Goal: Task Accomplishment & Management: Use online tool/utility

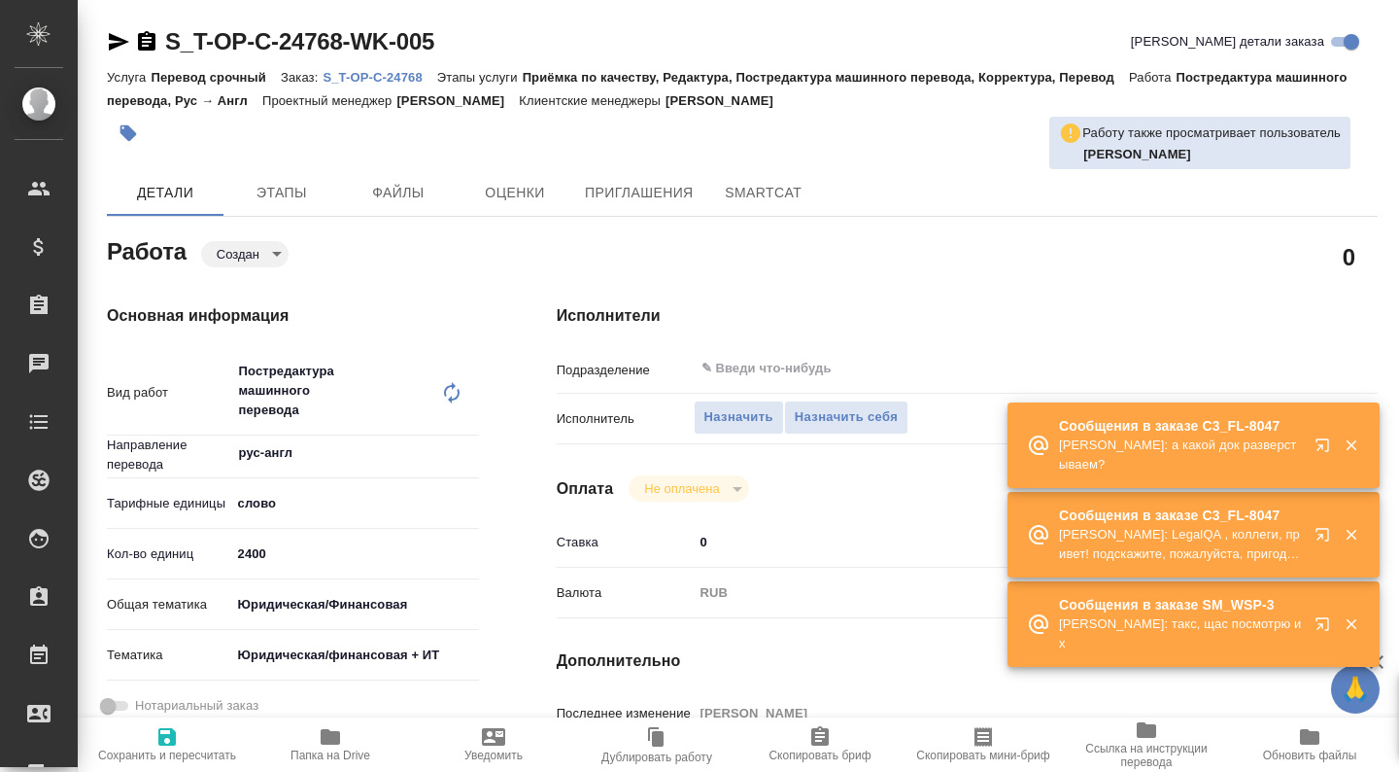
type textarea "x"
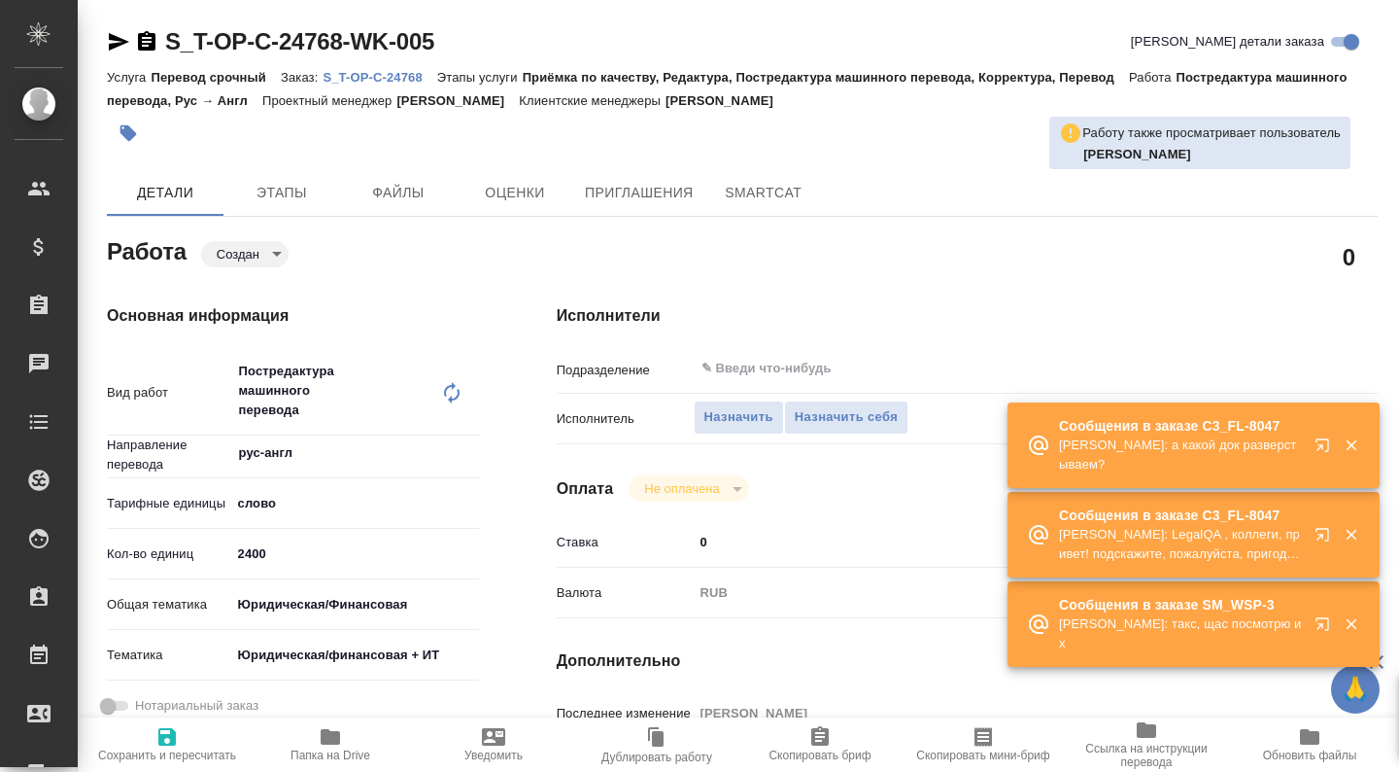
type textarea "x"
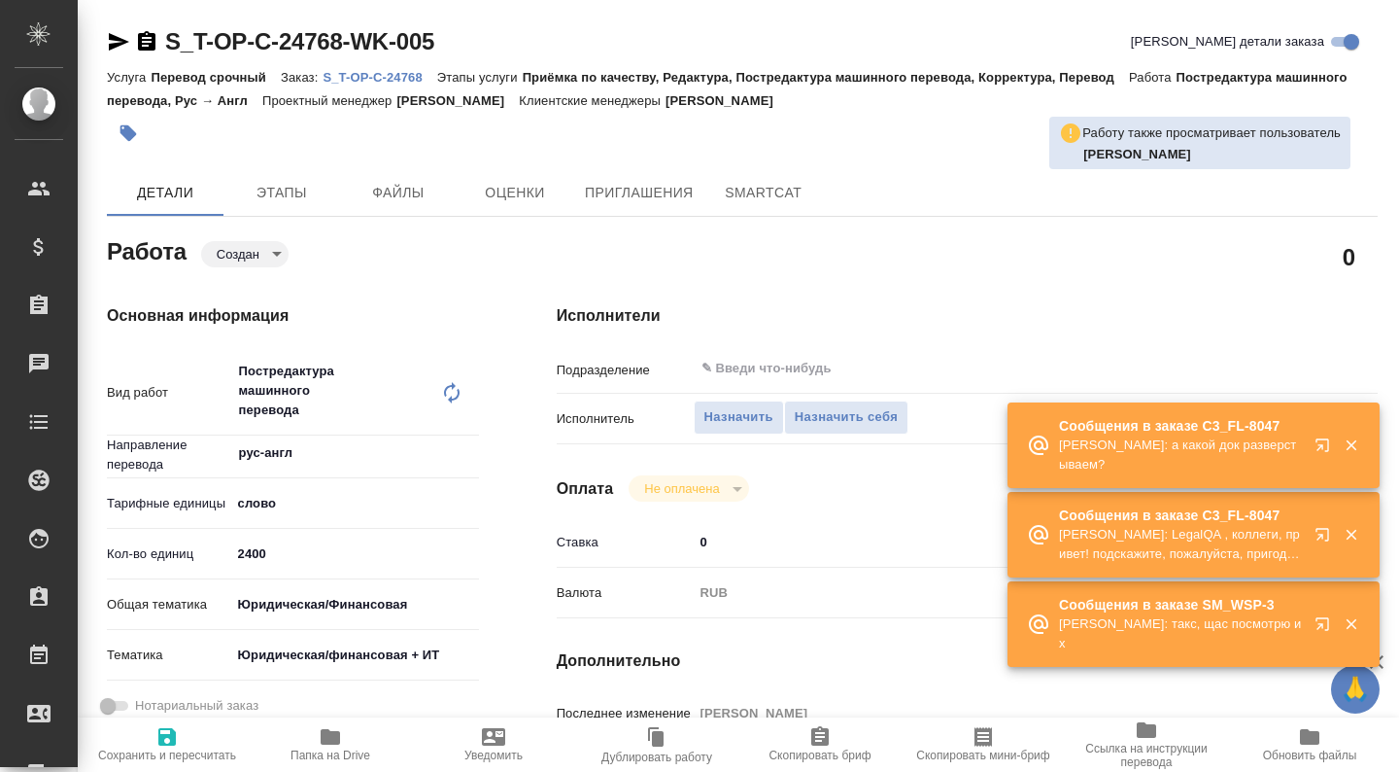
type textarea "x"
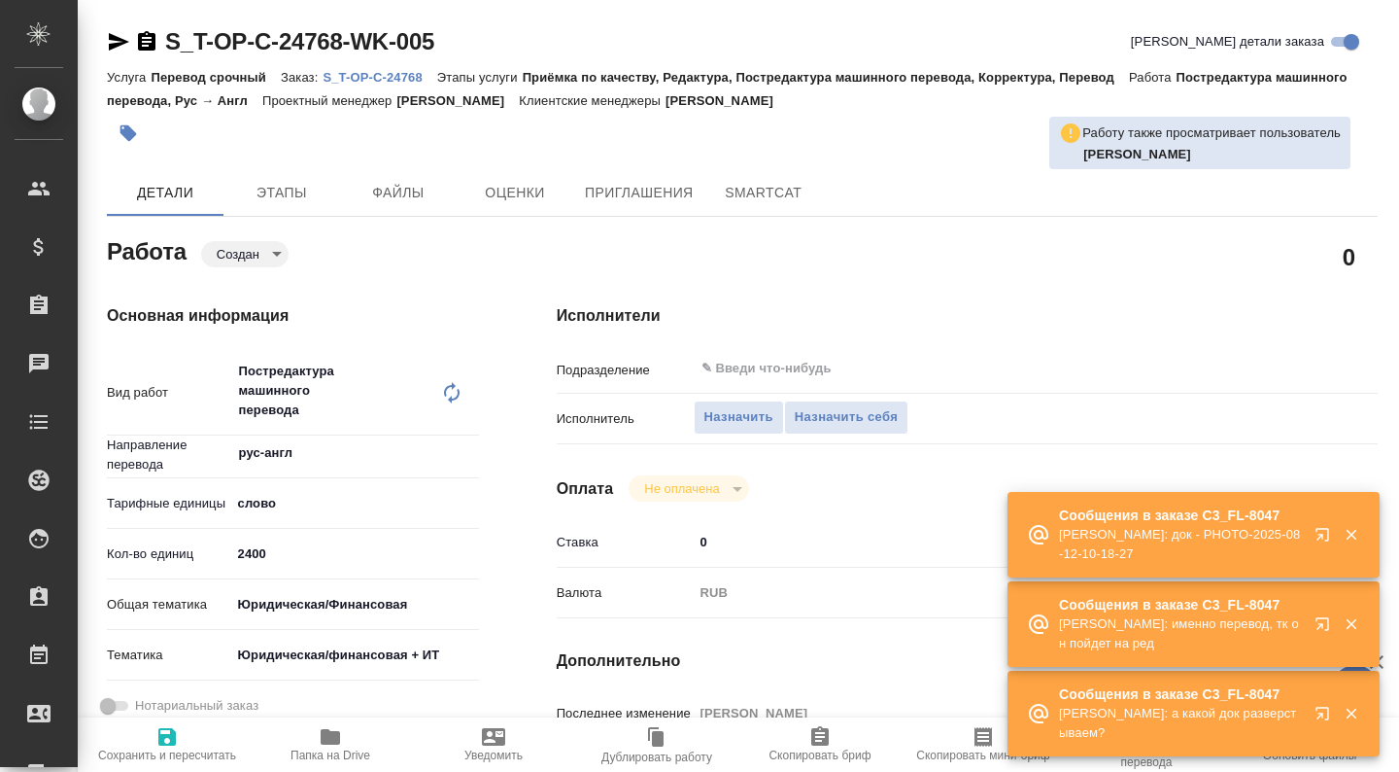
type textarea "x"
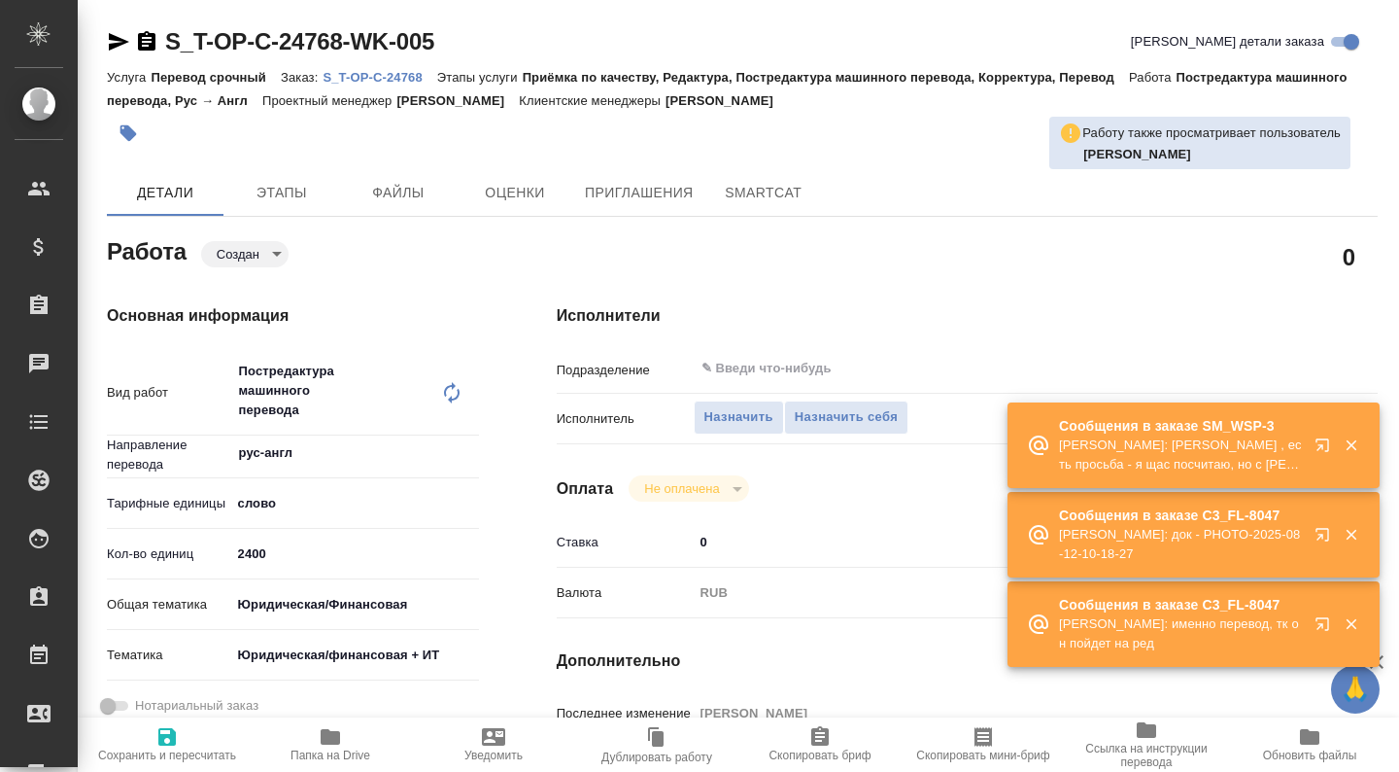
scroll to position [421, 0]
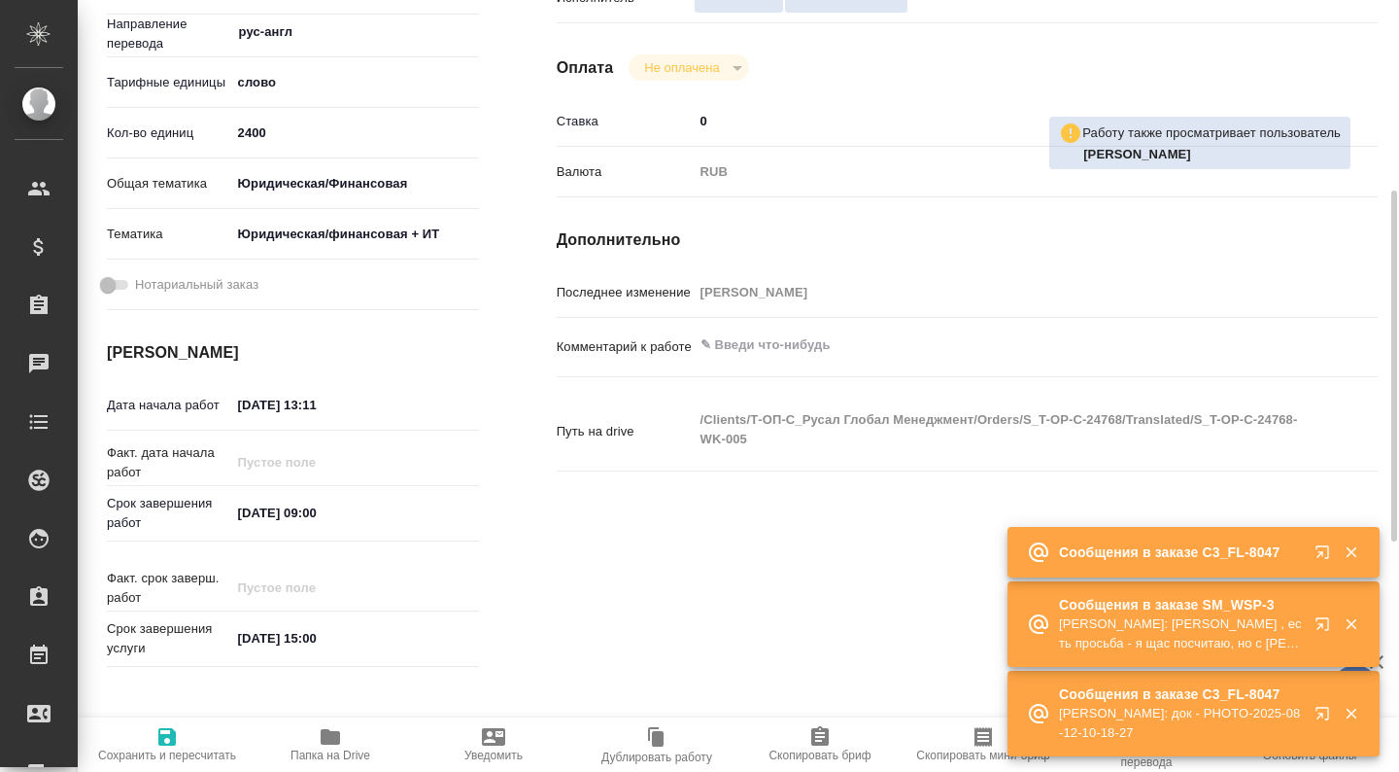
type textarea "x"
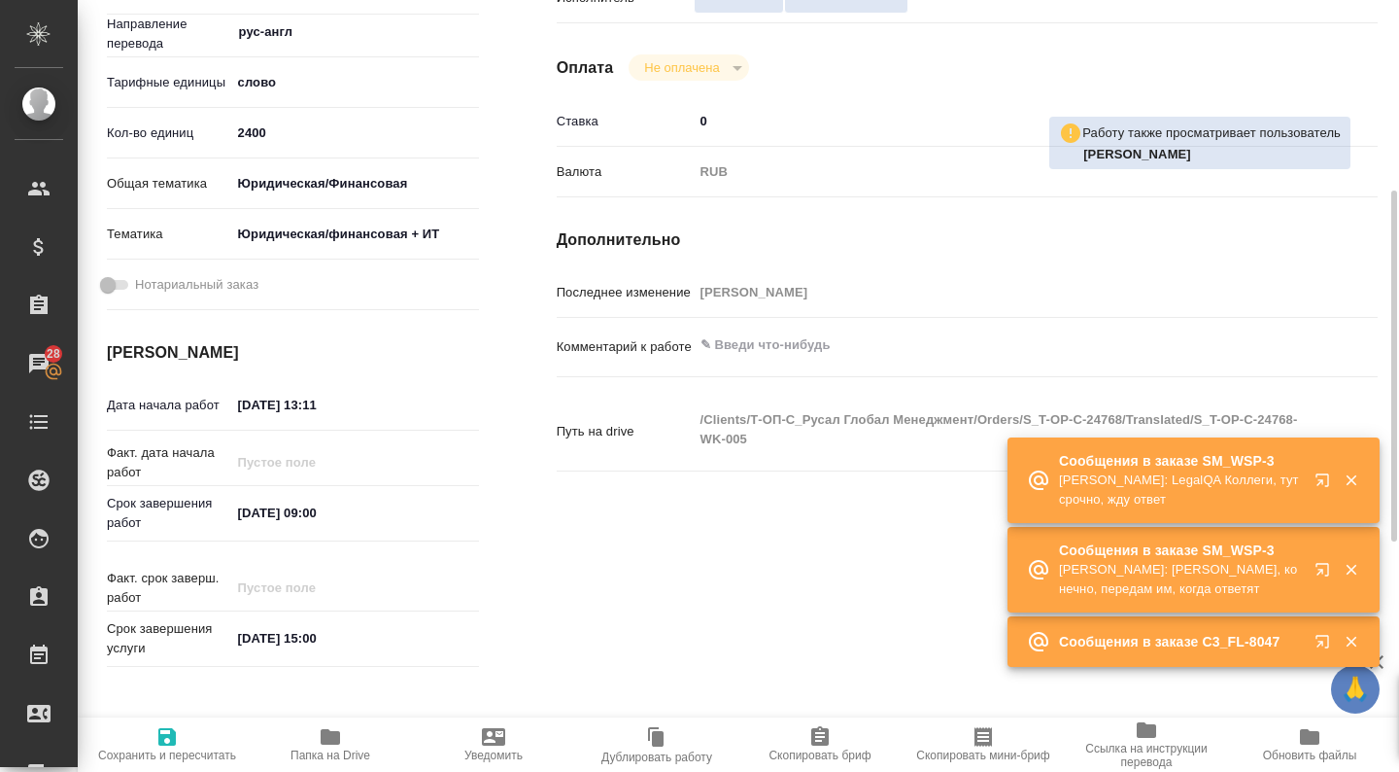
click at [333, 743] on icon "button" at bounding box center [330, 737] width 19 height 16
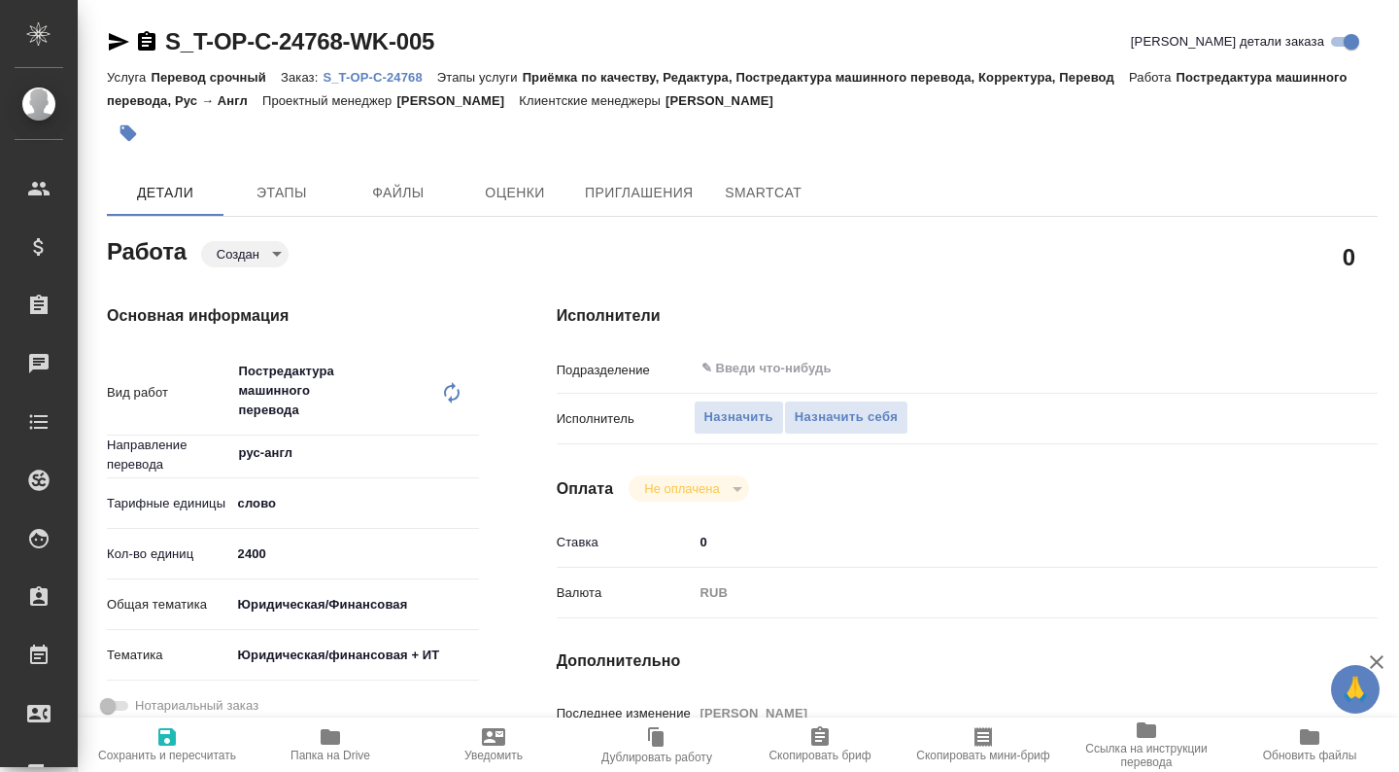
type textarea "x"
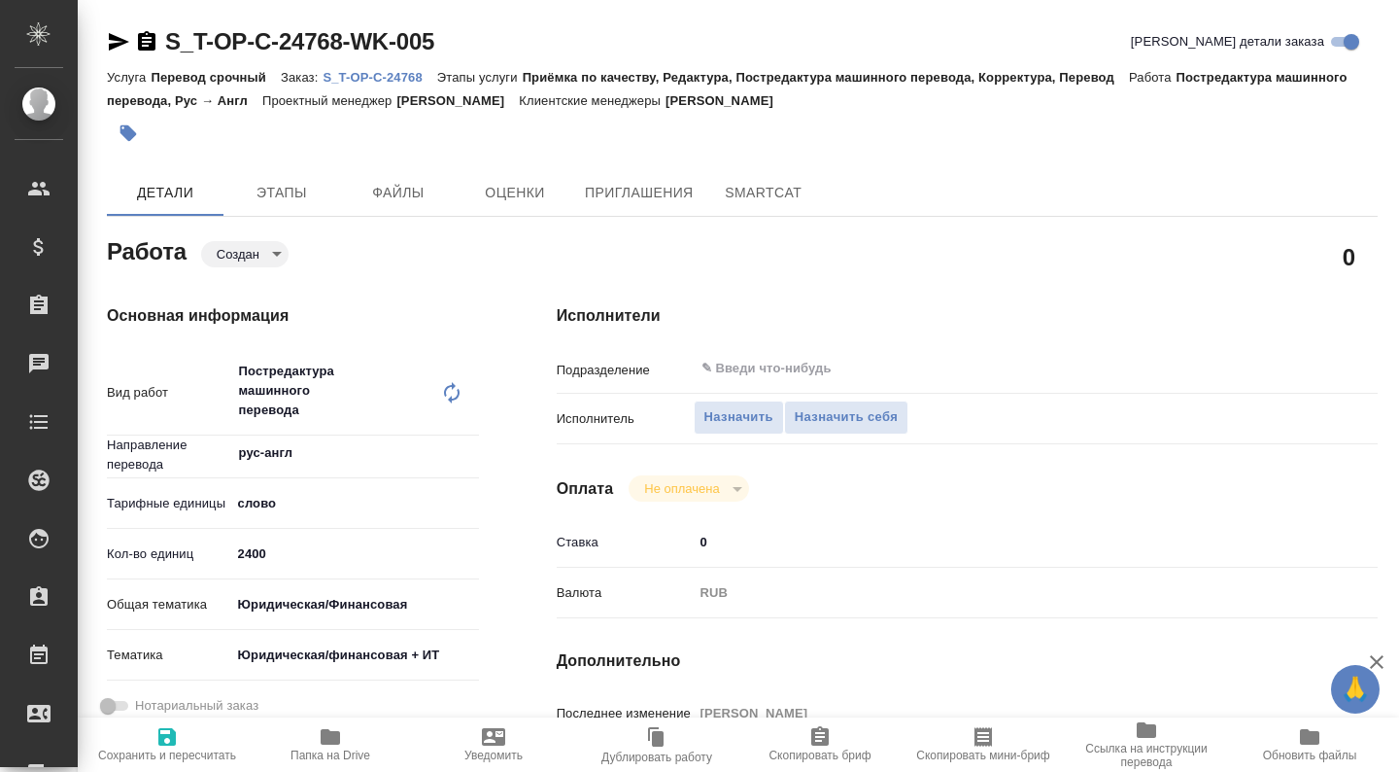
type textarea "x"
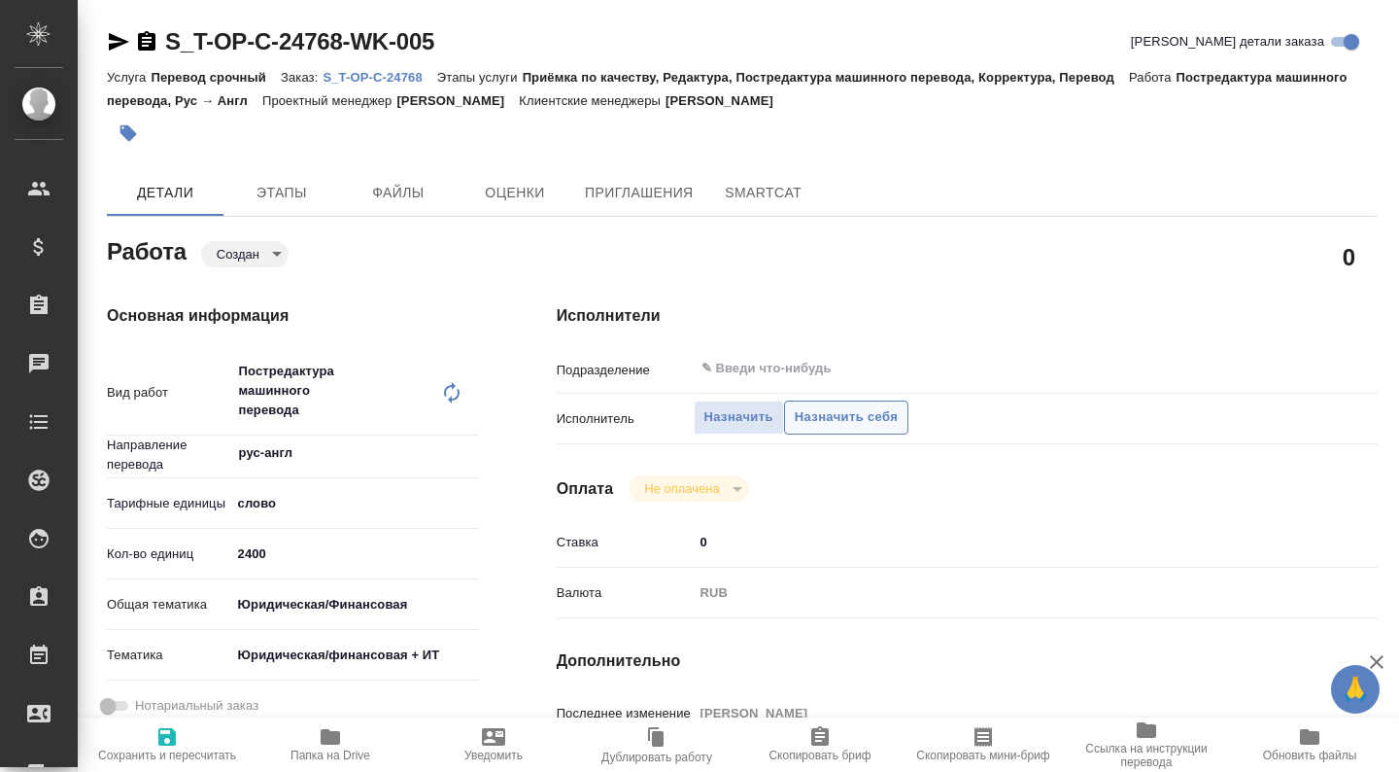
type textarea "x"
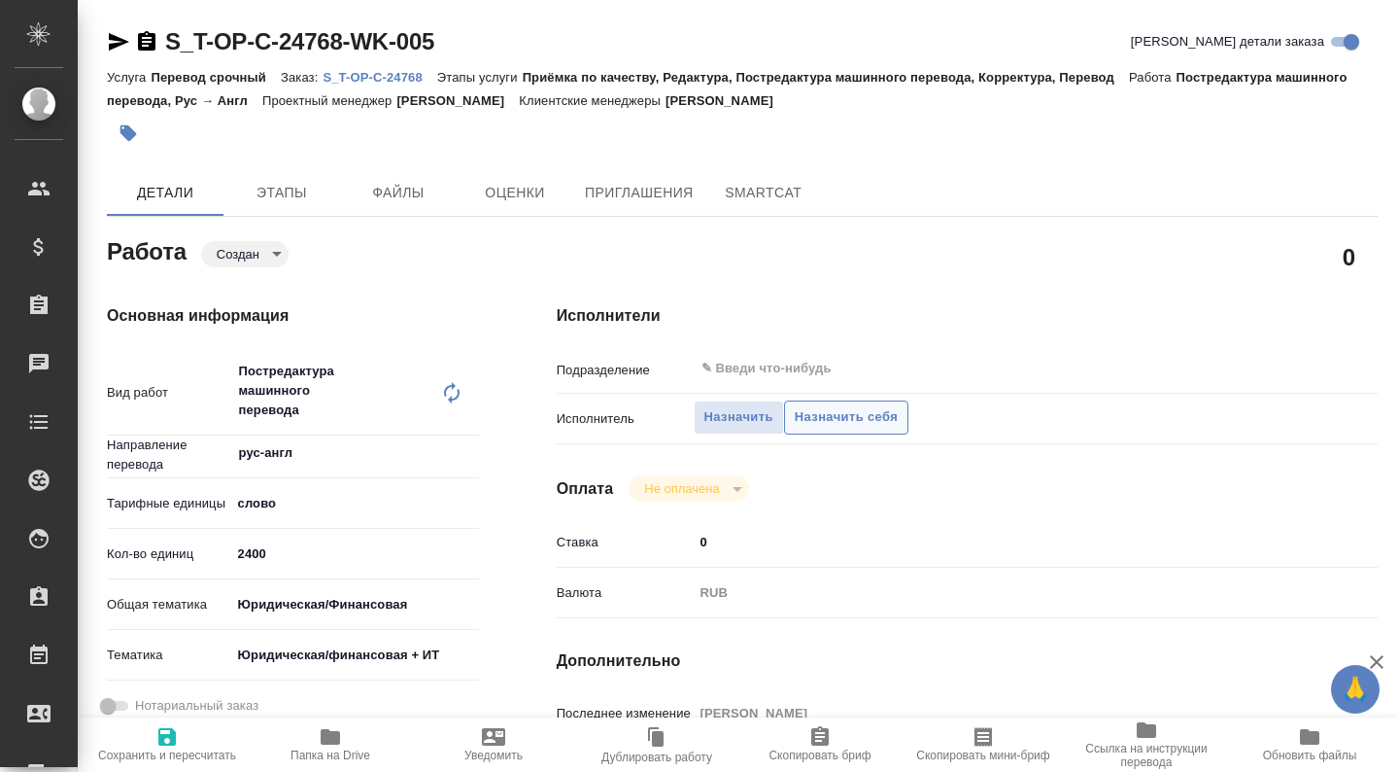
click at [849, 423] on span "Назначить себя" at bounding box center [846, 417] width 103 height 22
type textarea "x"
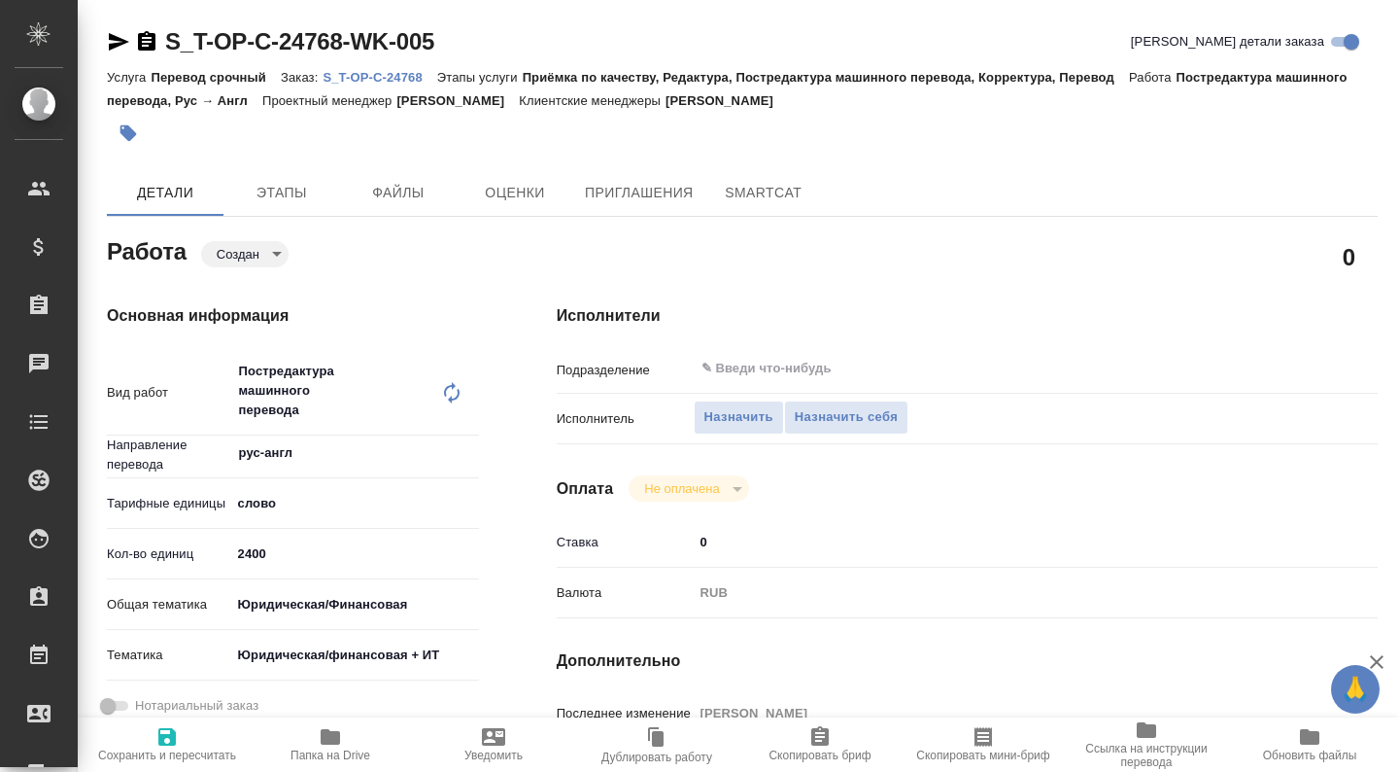
type textarea "x"
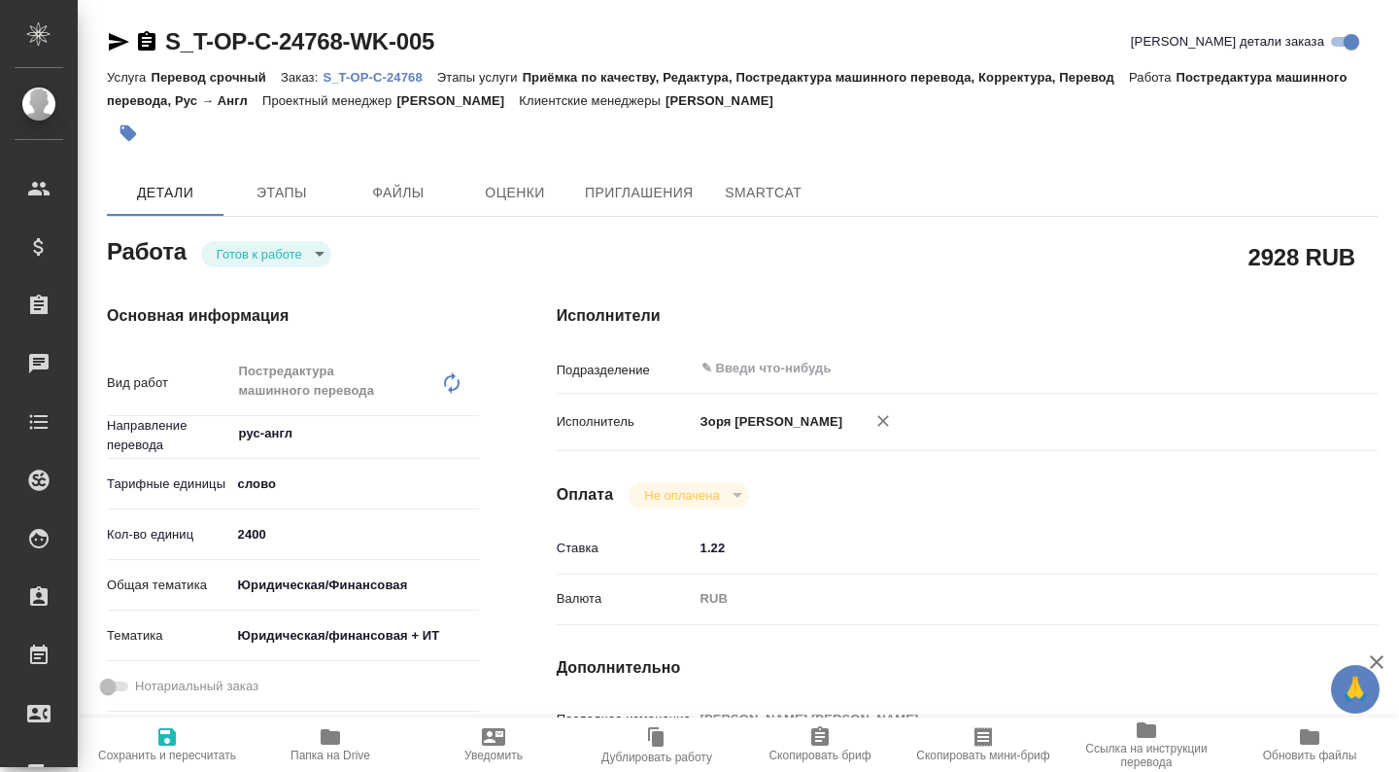
type textarea "x"
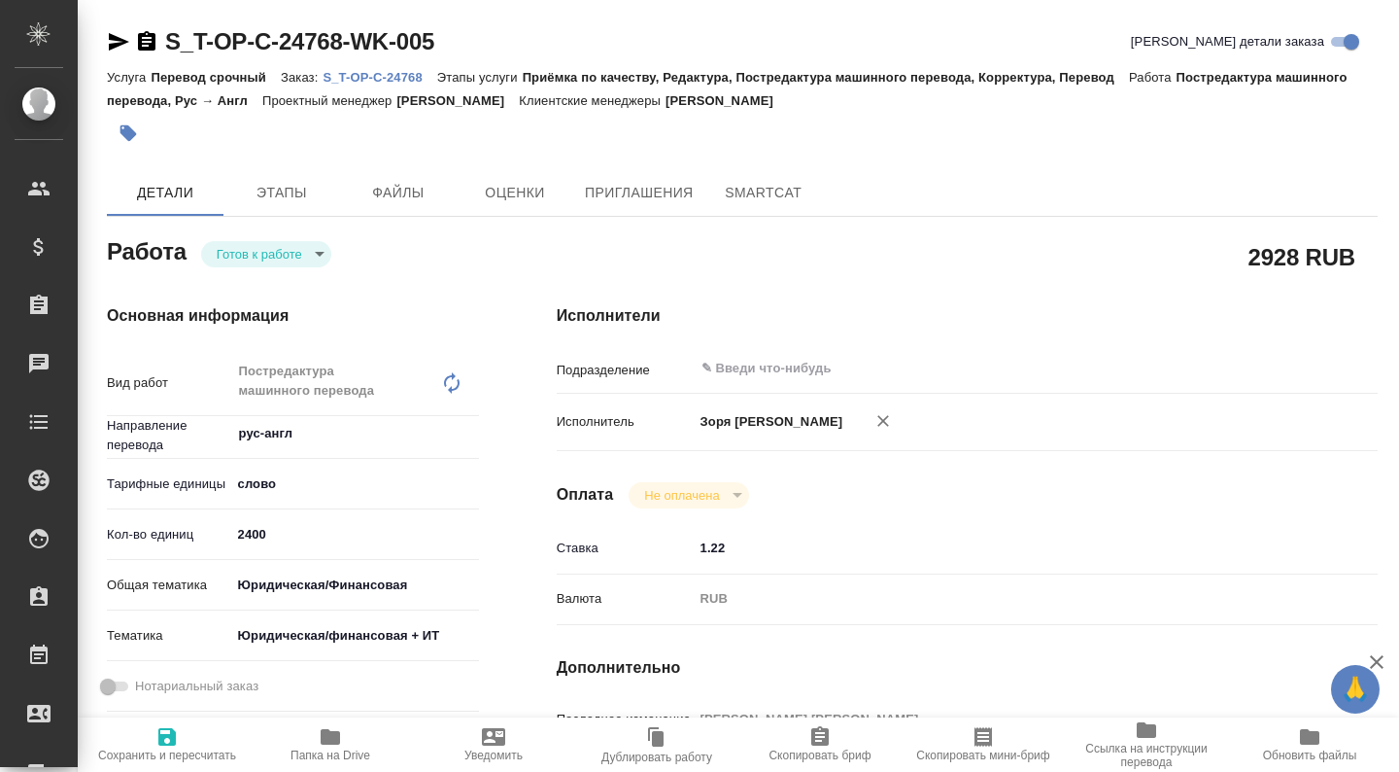
type textarea "x"
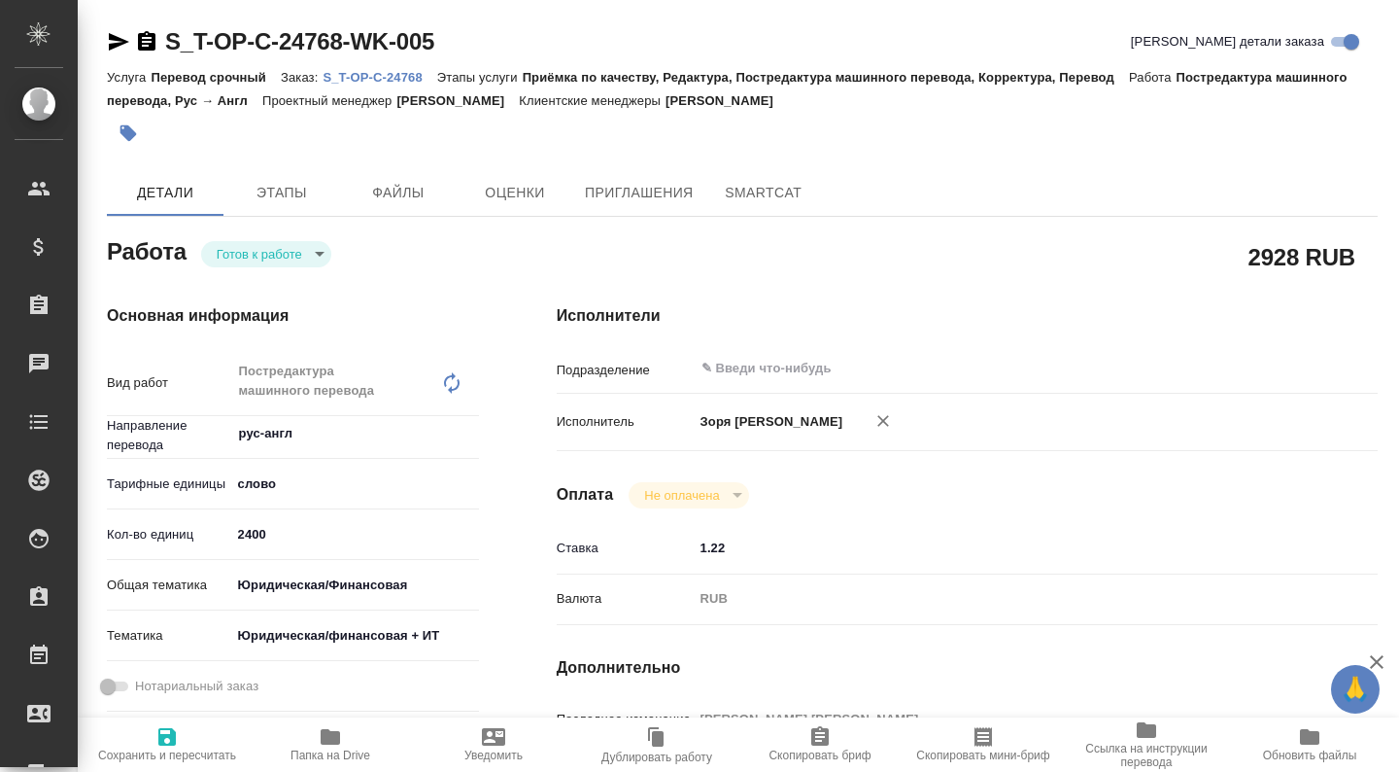
type textarea "x"
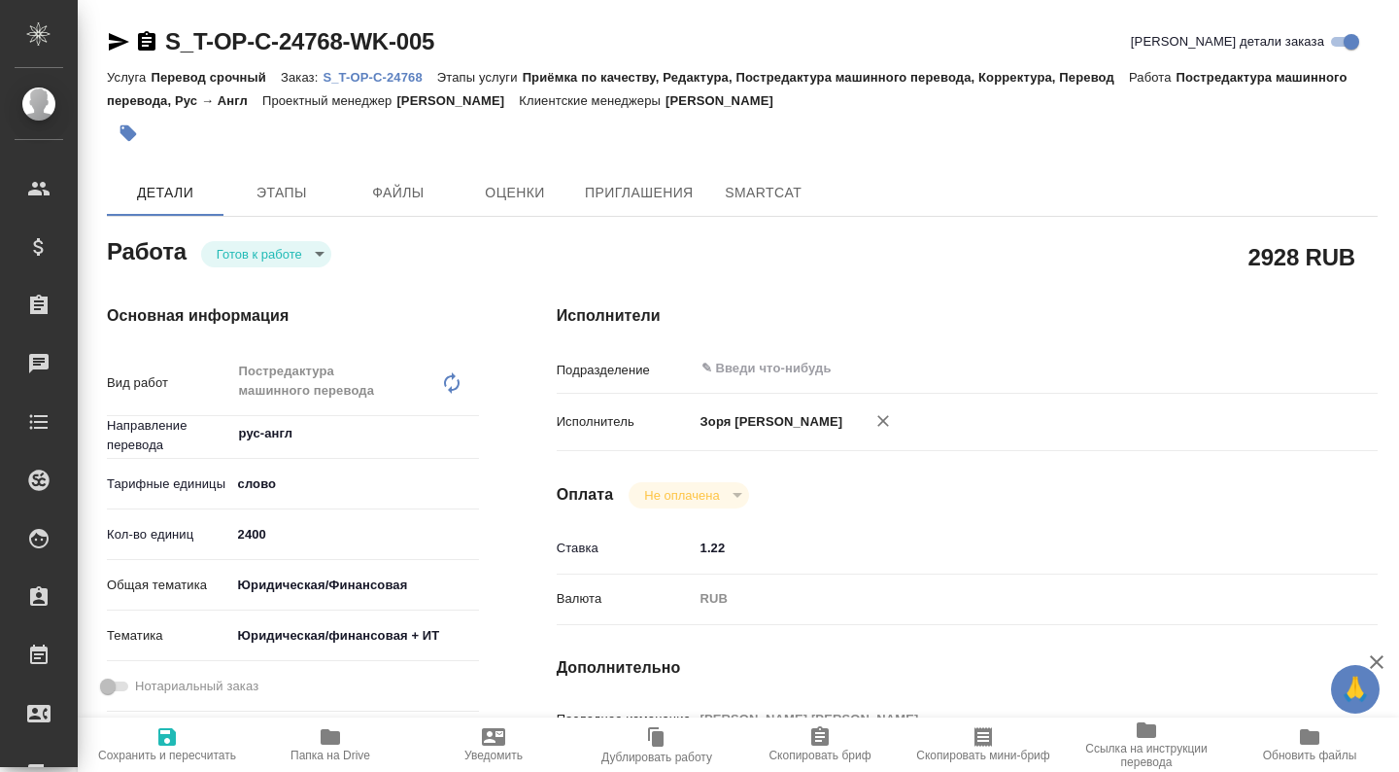
type textarea "x"
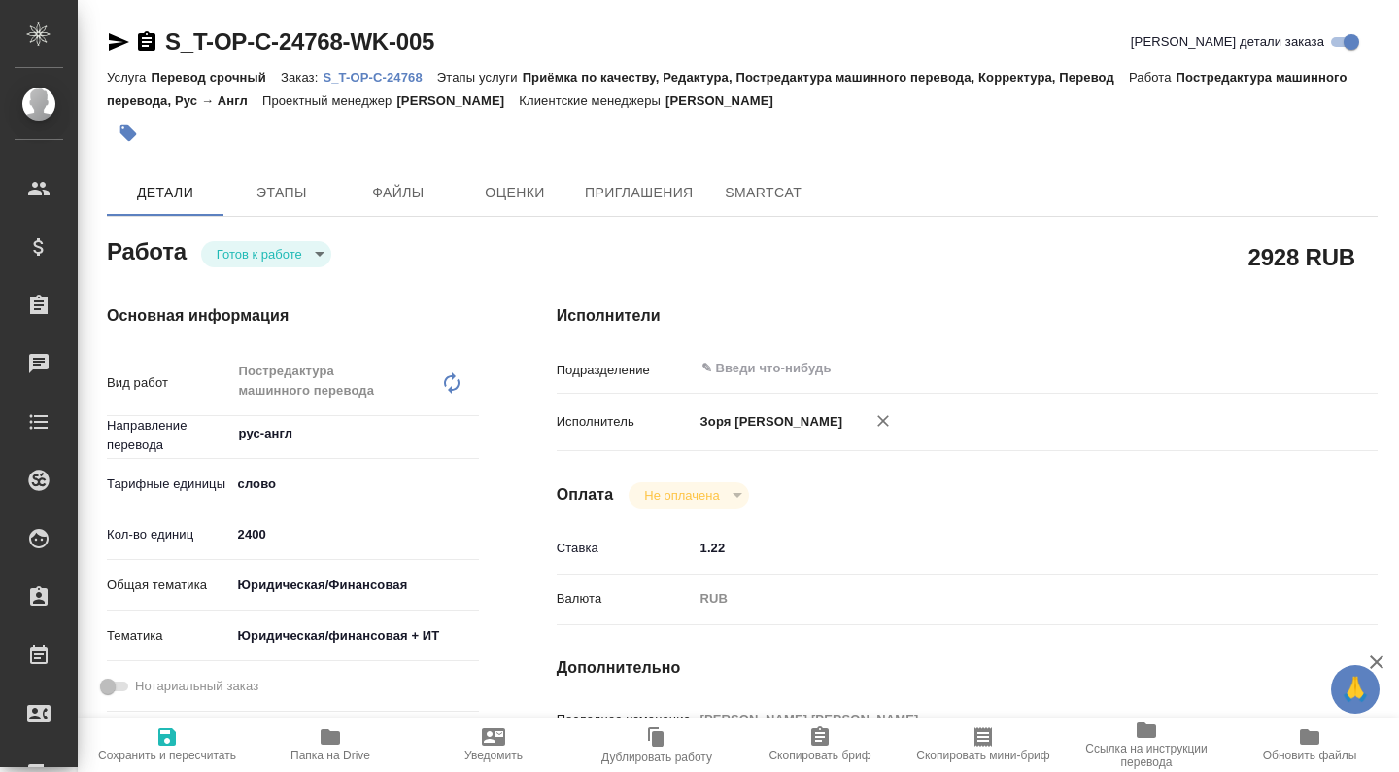
type textarea "x"
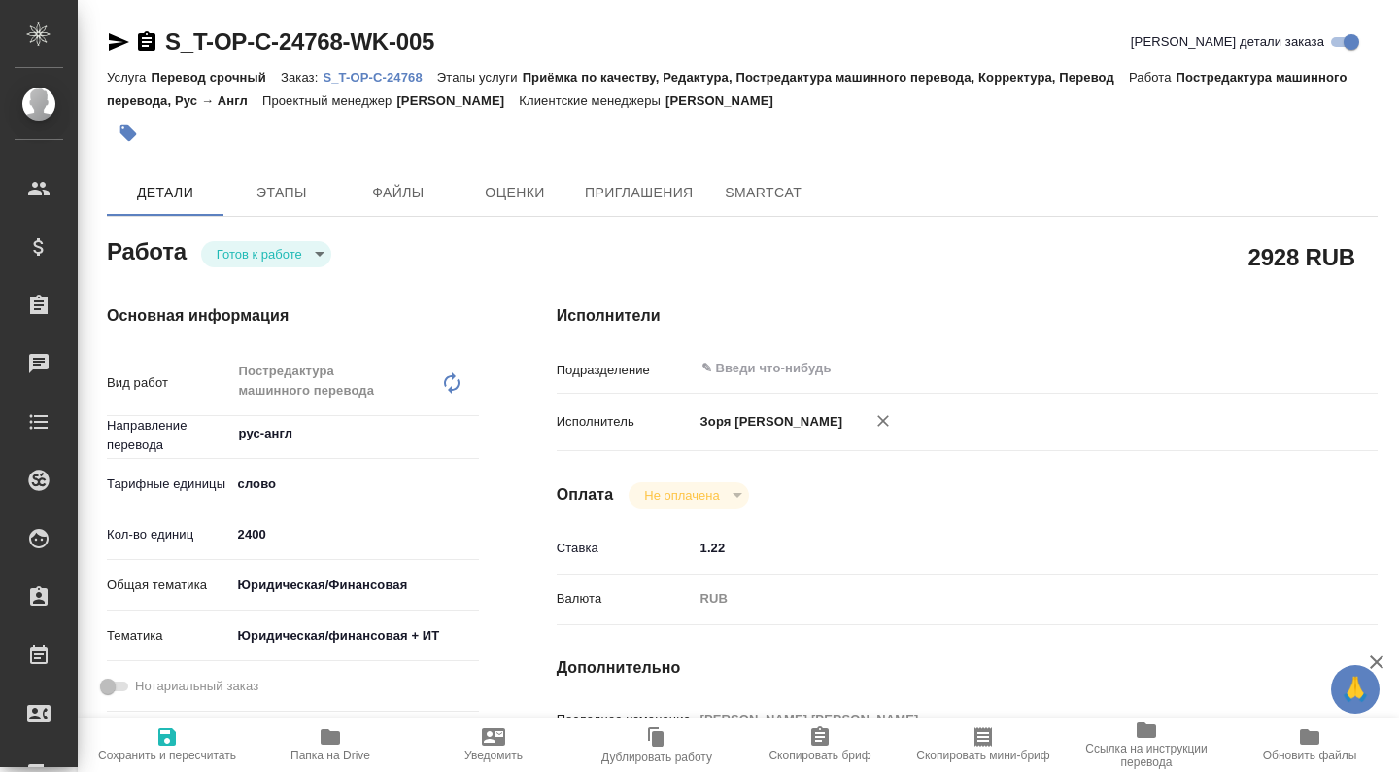
type textarea "x"
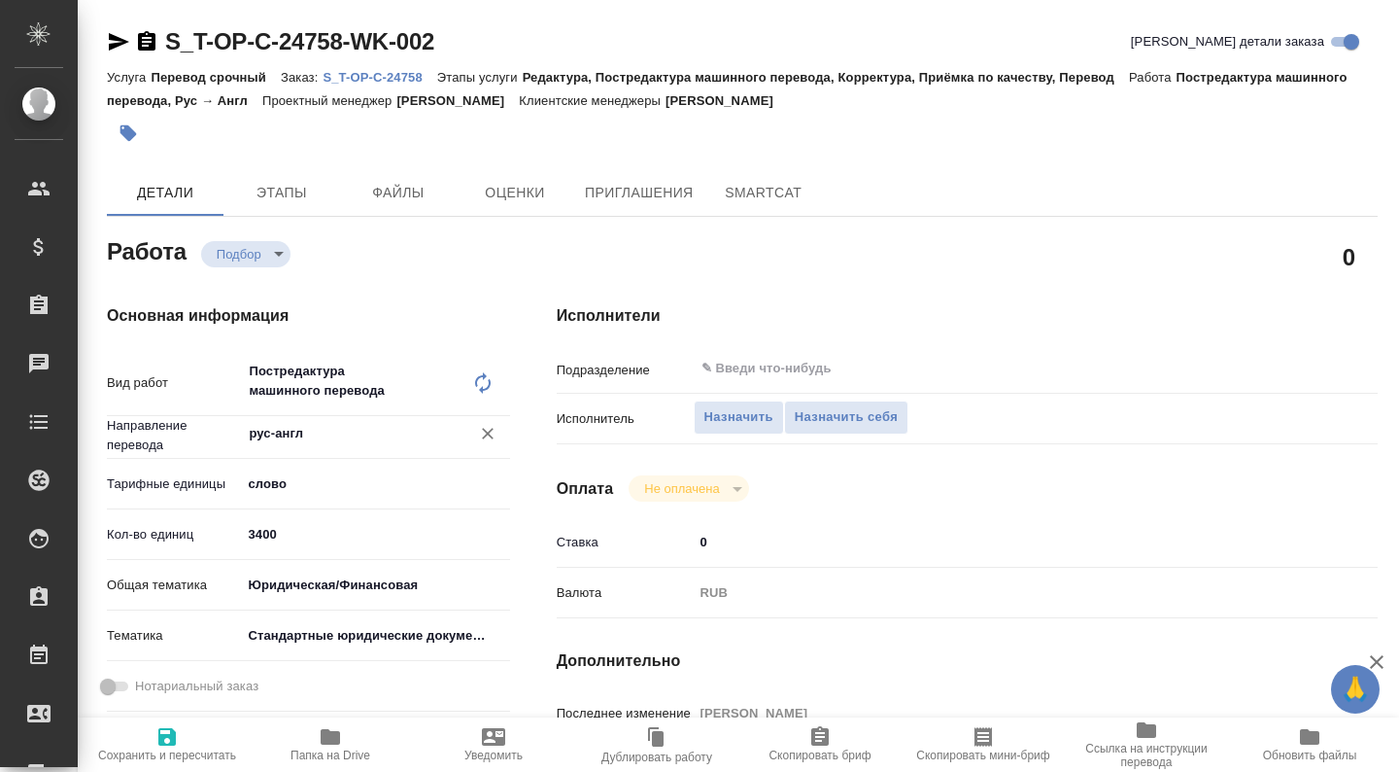
type textarea "x"
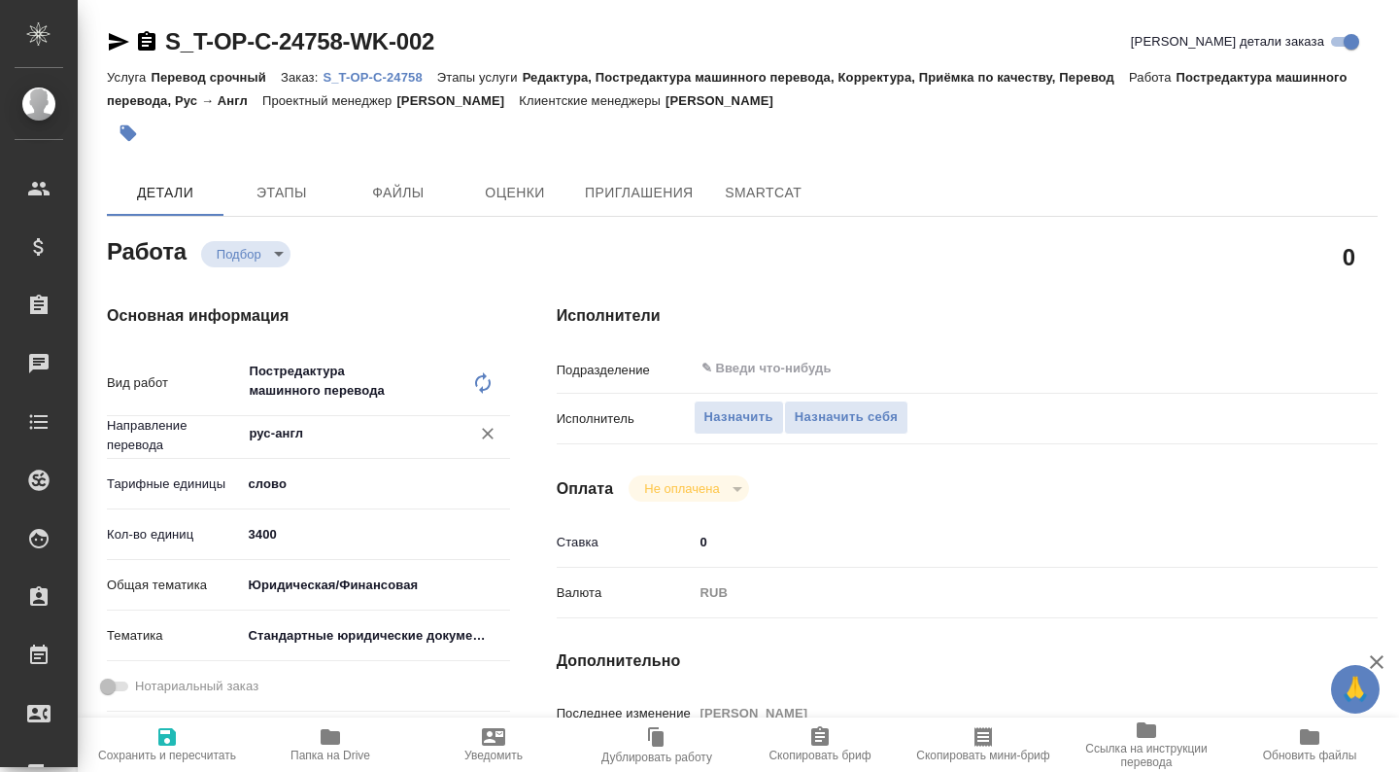
type textarea "x"
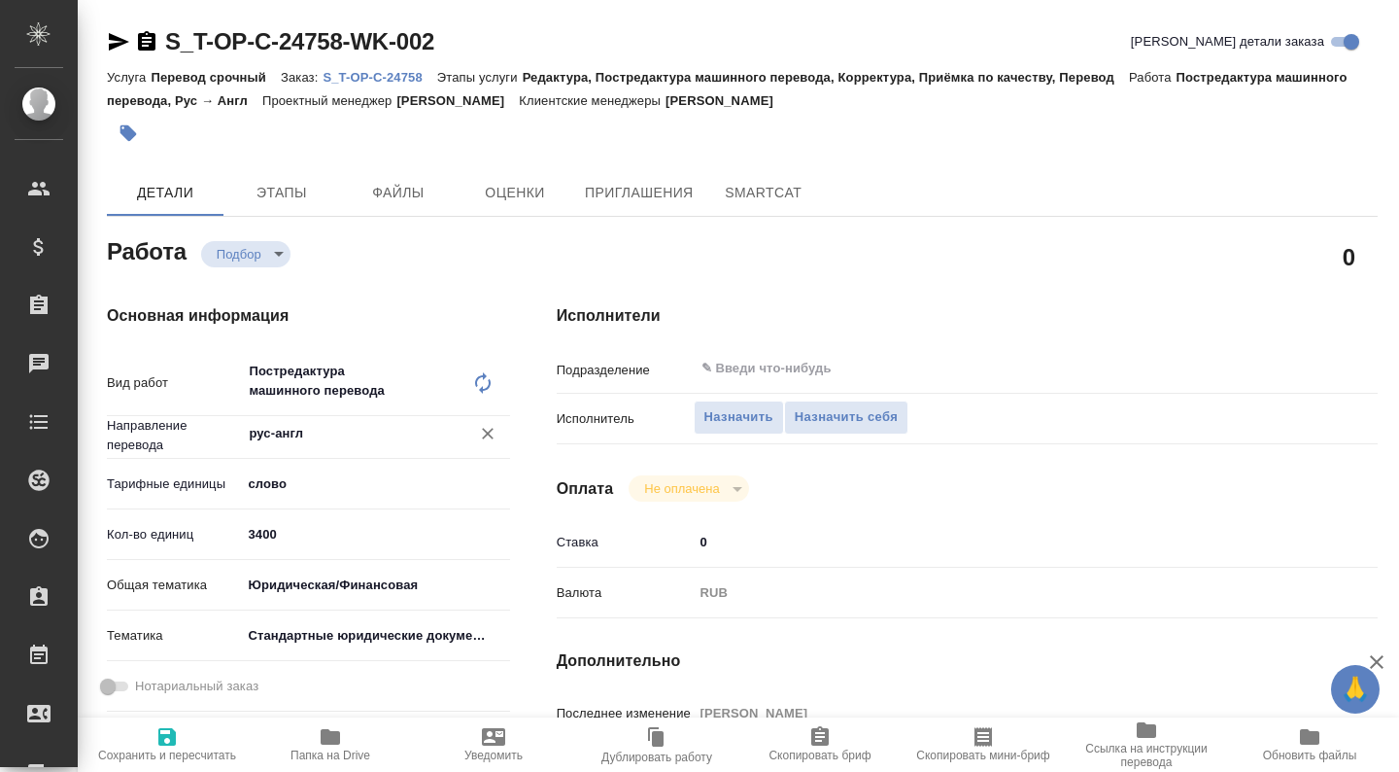
type textarea "x"
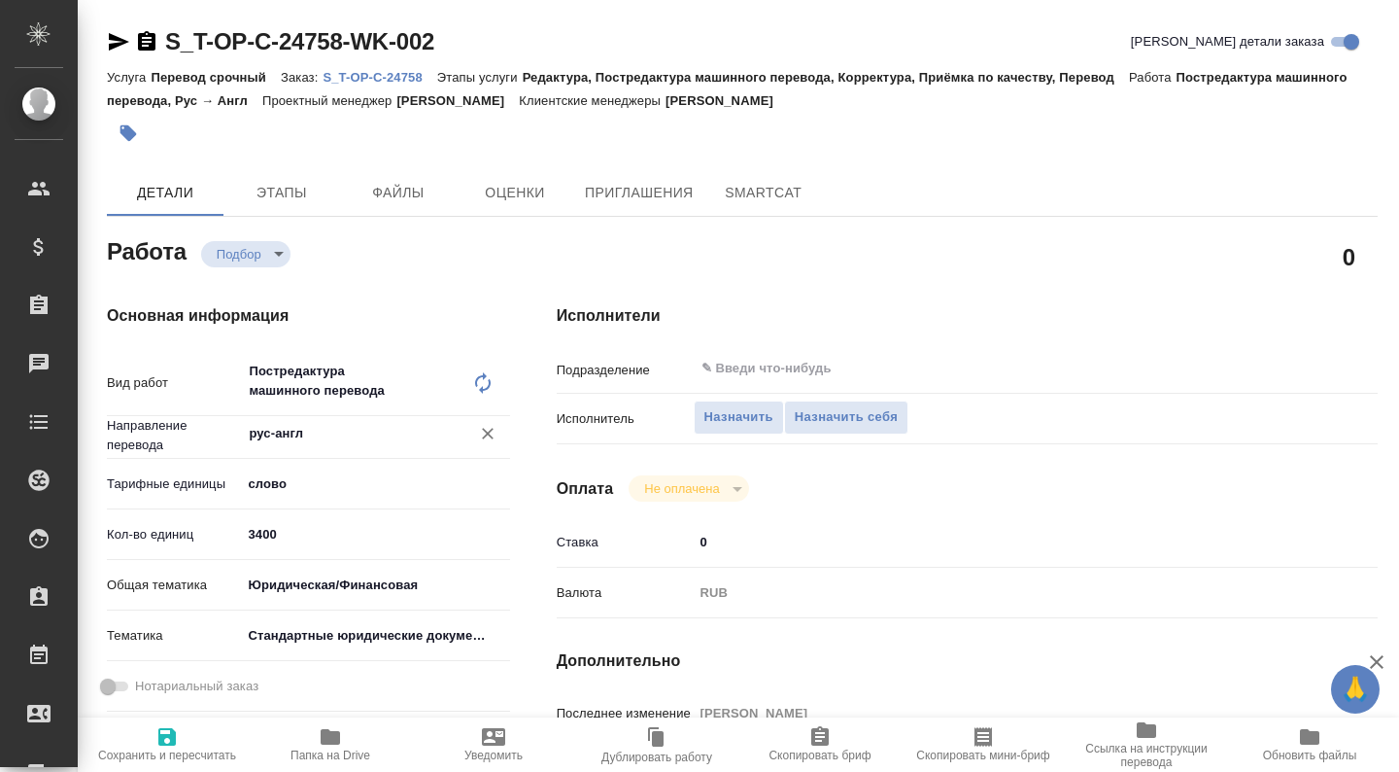
type textarea "x"
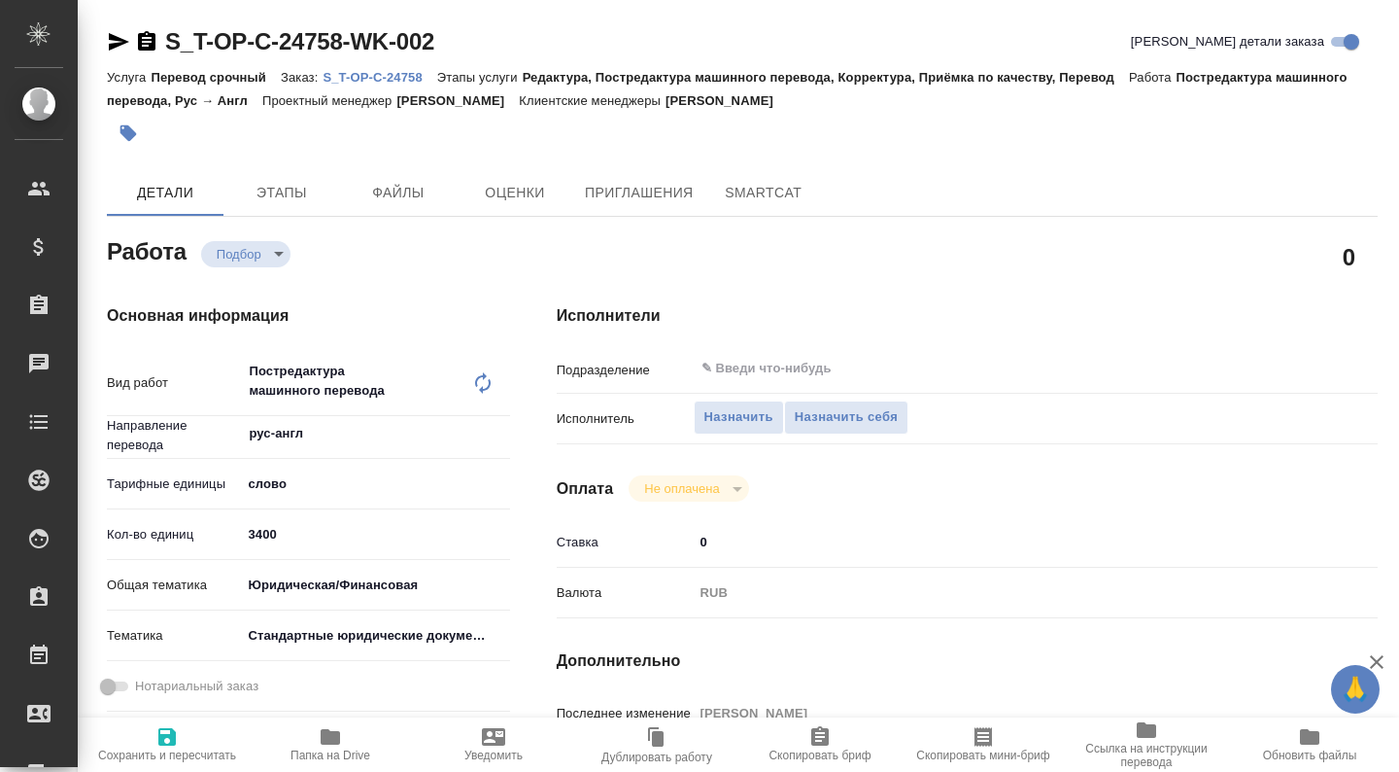
type textarea "x"
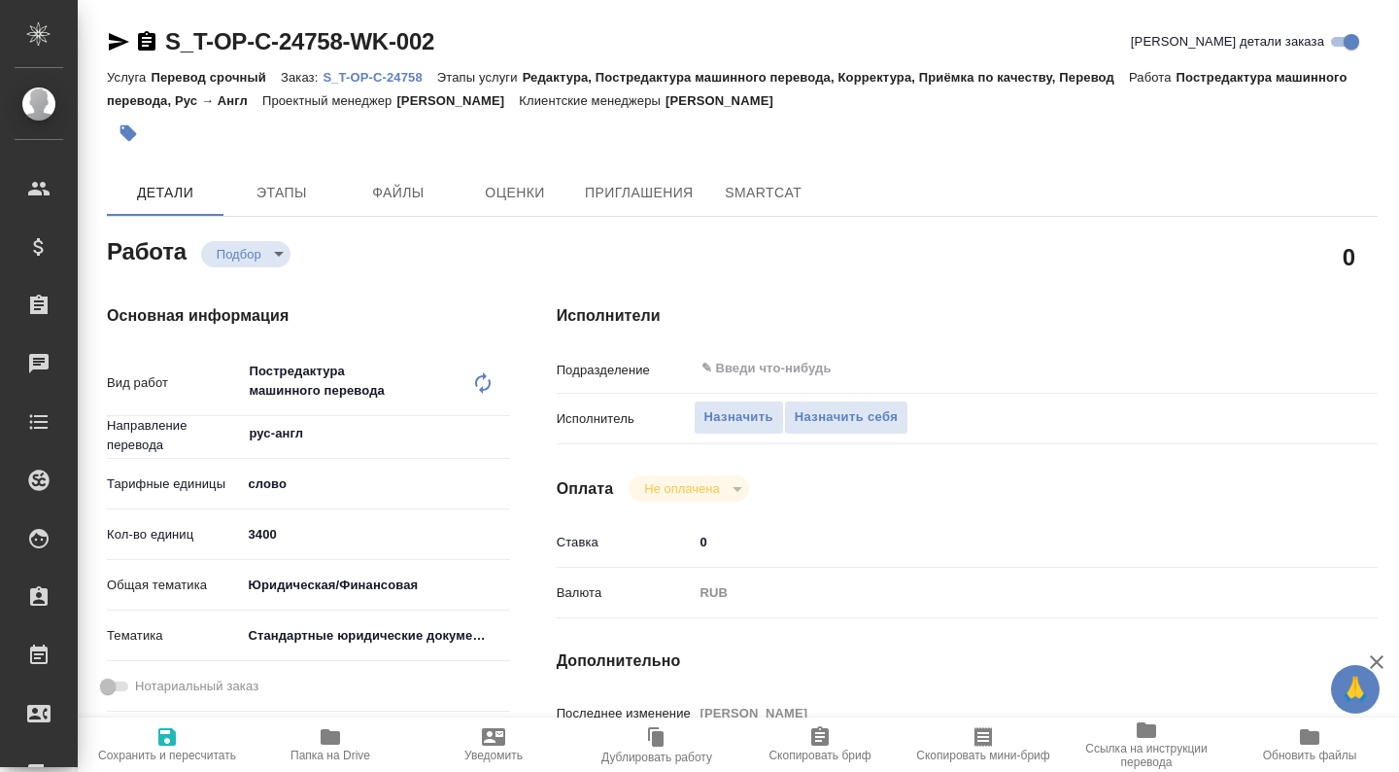
type textarea "x"
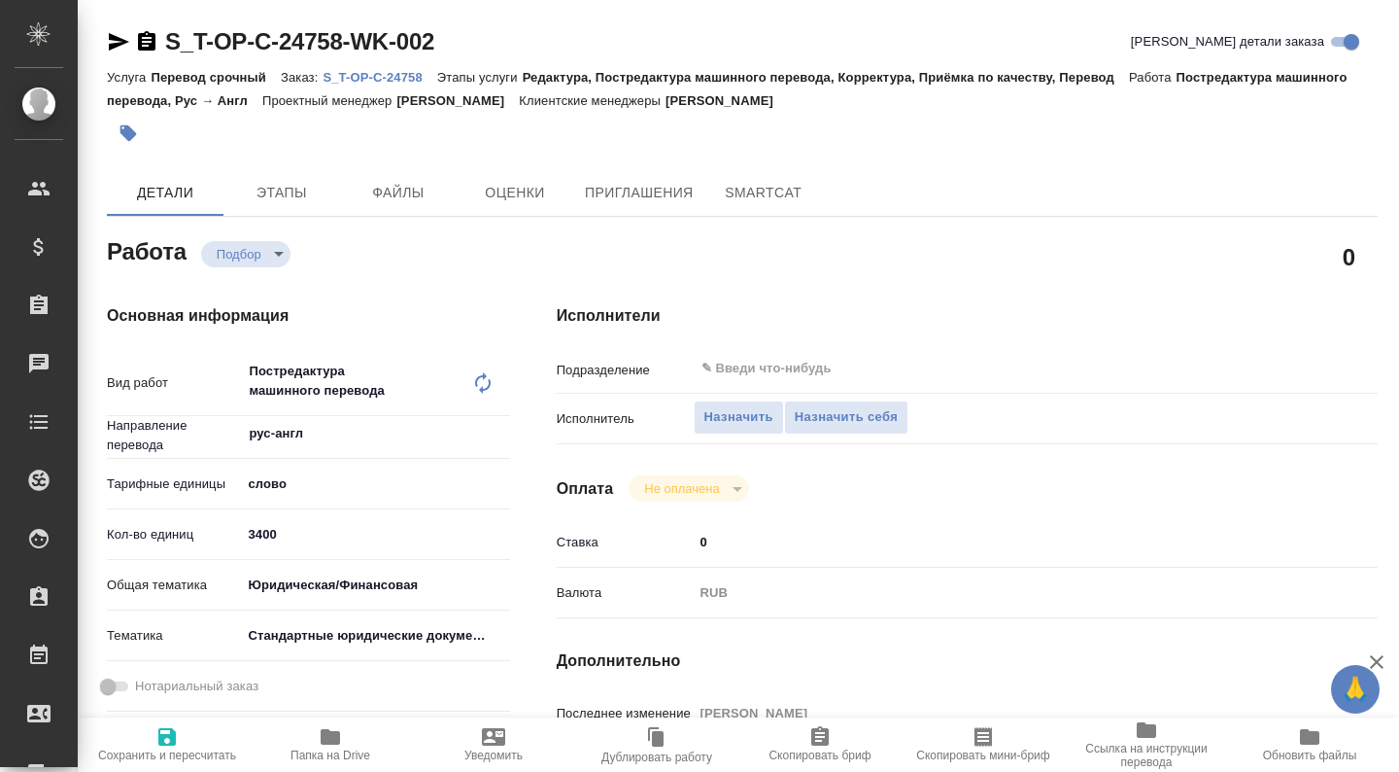
click at [349, 744] on span "Папка на Drive" at bounding box center [330, 743] width 140 height 37
